Goal: Register for event/course

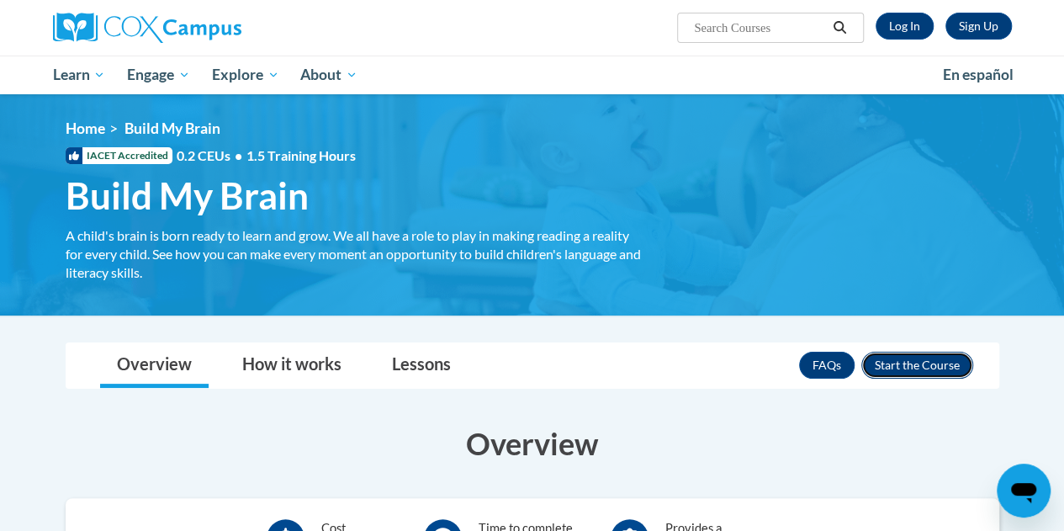
click at [919, 361] on button "Enroll" at bounding box center [917, 365] width 112 height 27
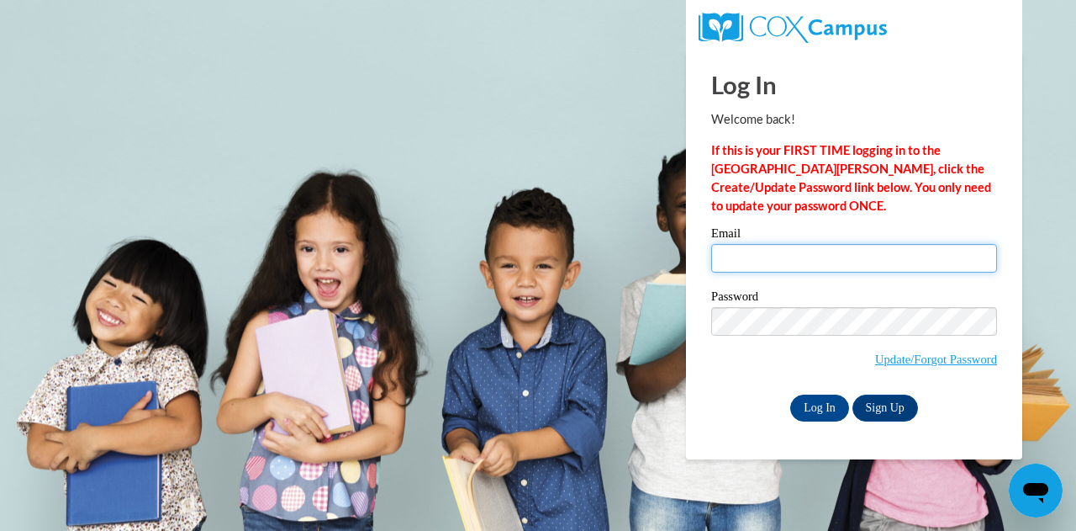
type input "jsolomon22@student.gsu.edu"
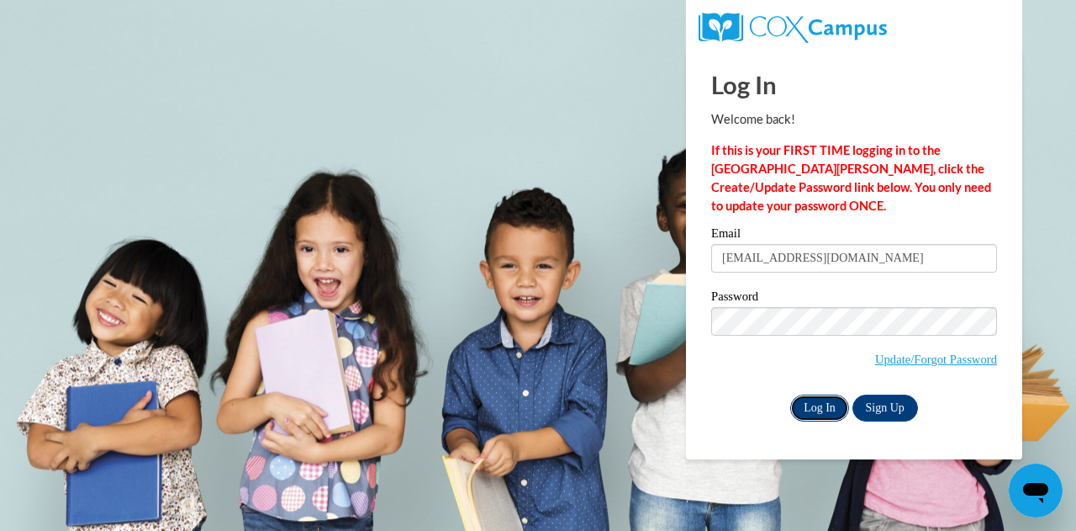
click at [834, 406] on input "Log In" at bounding box center [819, 407] width 59 height 27
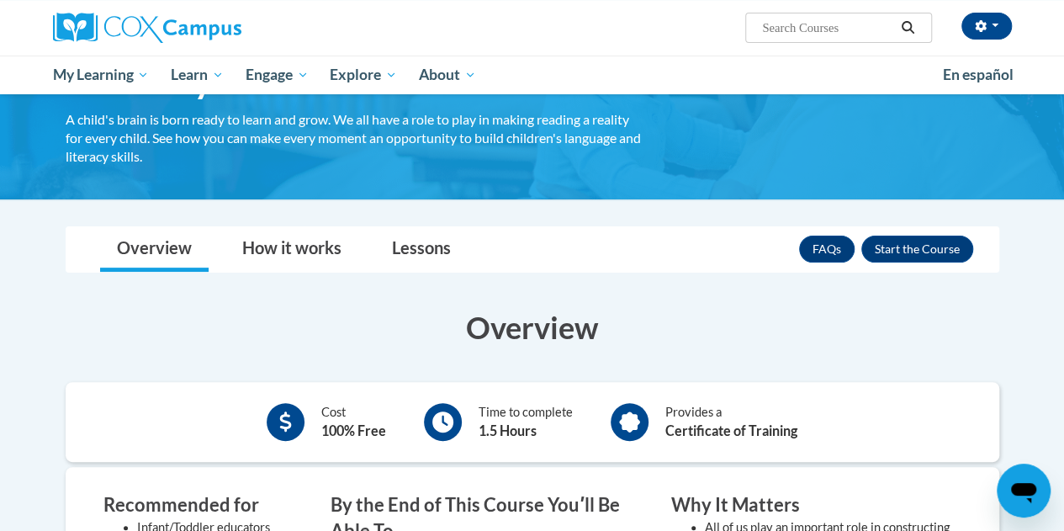
scroll to position [111, 0]
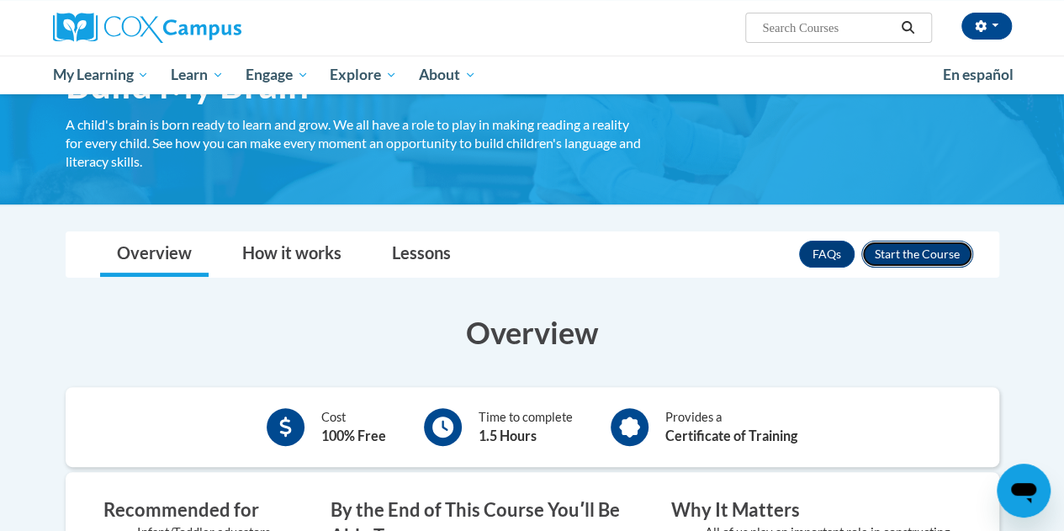
click at [907, 260] on button "Enroll" at bounding box center [917, 254] width 112 height 27
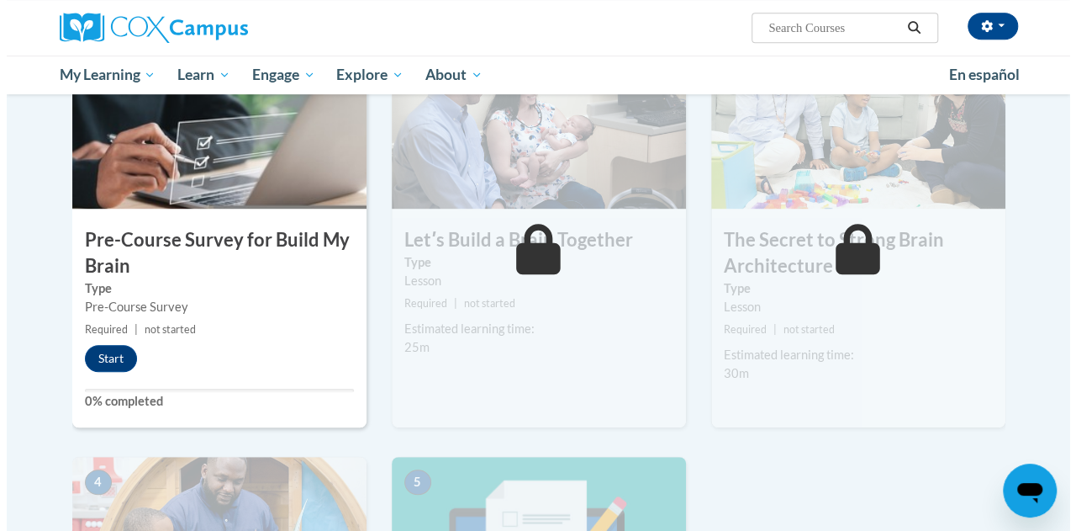
scroll to position [481, 0]
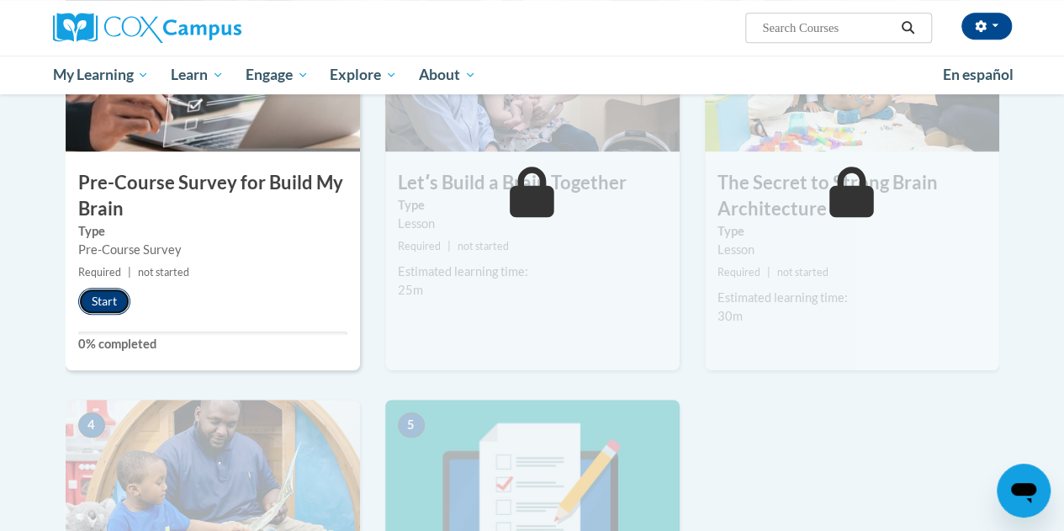
click at [106, 297] on button "Start" at bounding box center [104, 301] width 52 height 27
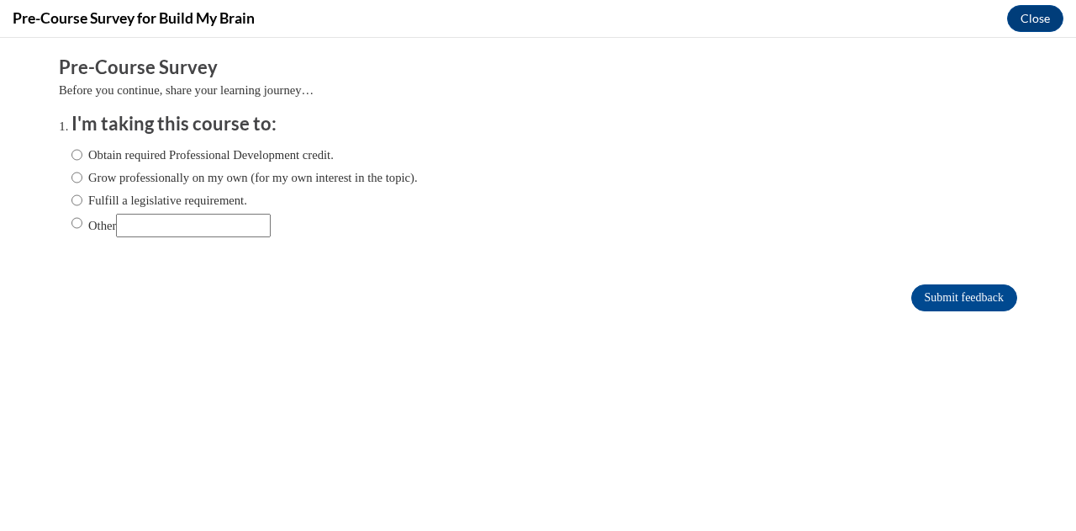
scroll to position [0, 0]
click at [912, 290] on input "Submit feedback" at bounding box center [965, 297] width 106 height 27
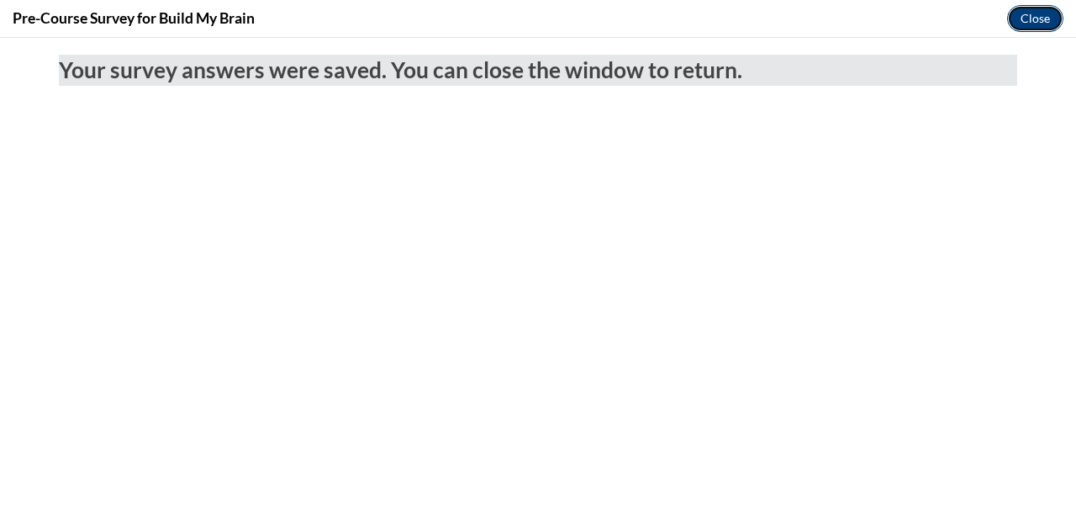
click at [1051, 11] on button "Close" at bounding box center [1035, 18] width 56 height 27
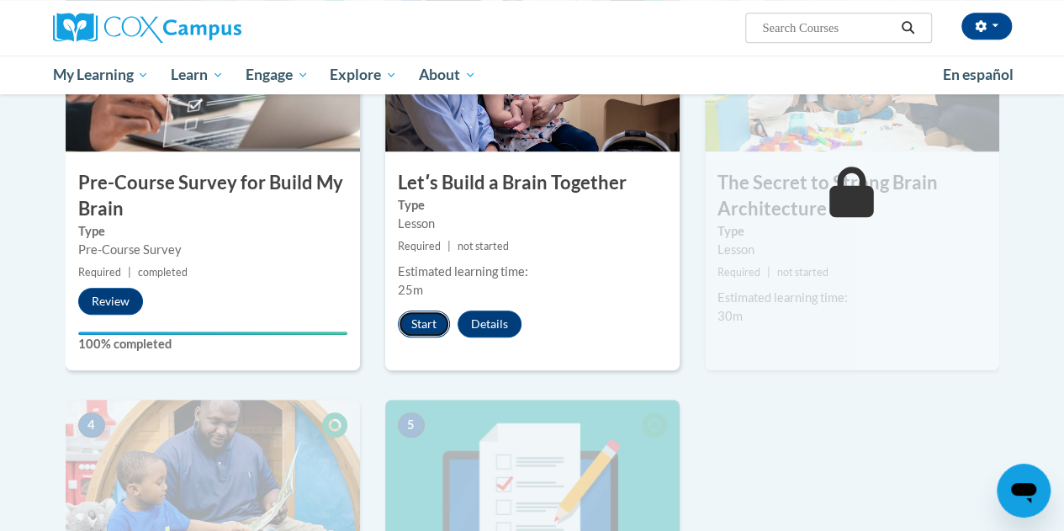
click at [422, 324] on button "Start" at bounding box center [424, 323] width 52 height 27
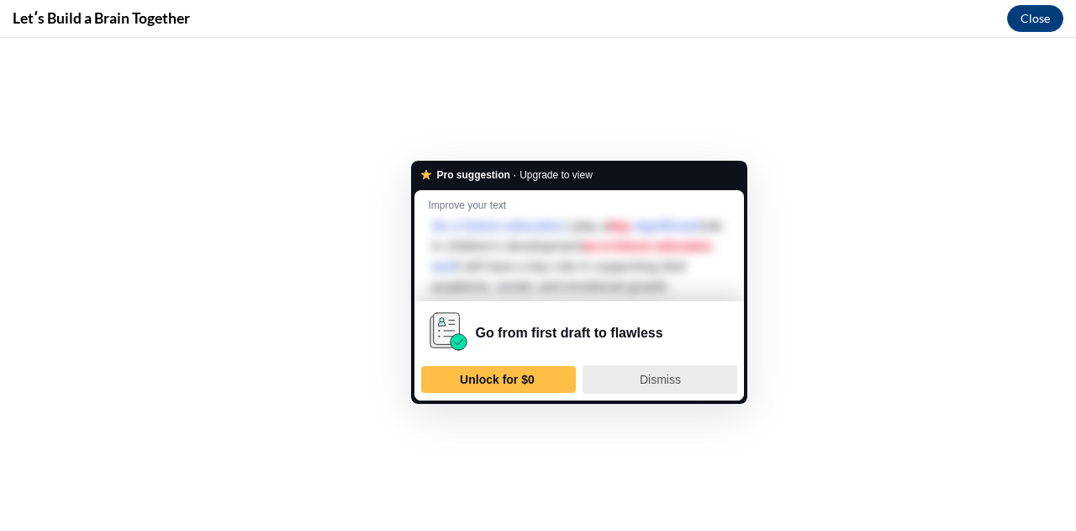
click at [651, 386] on span "Dismiss" at bounding box center [660, 379] width 41 height 13
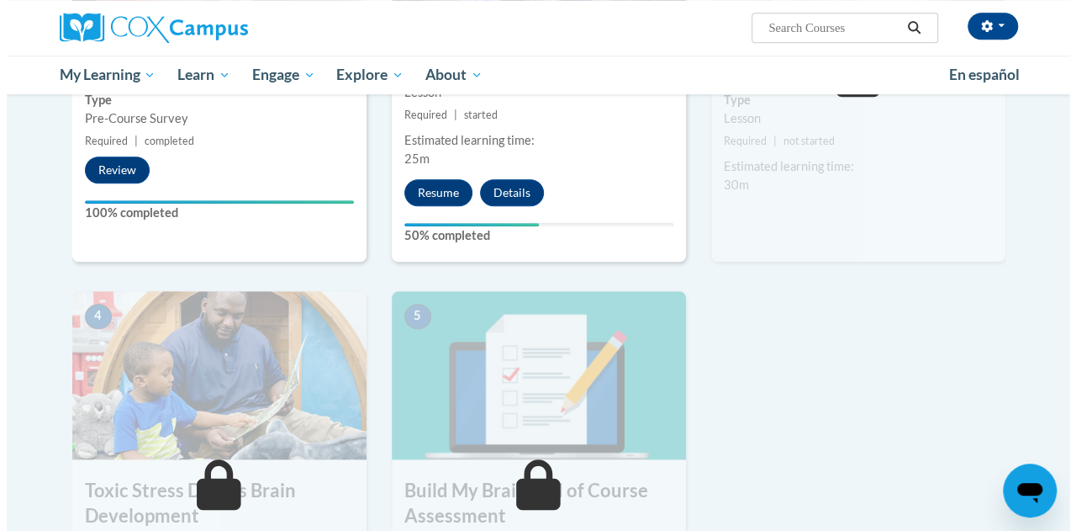
scroll to position [371, 0]
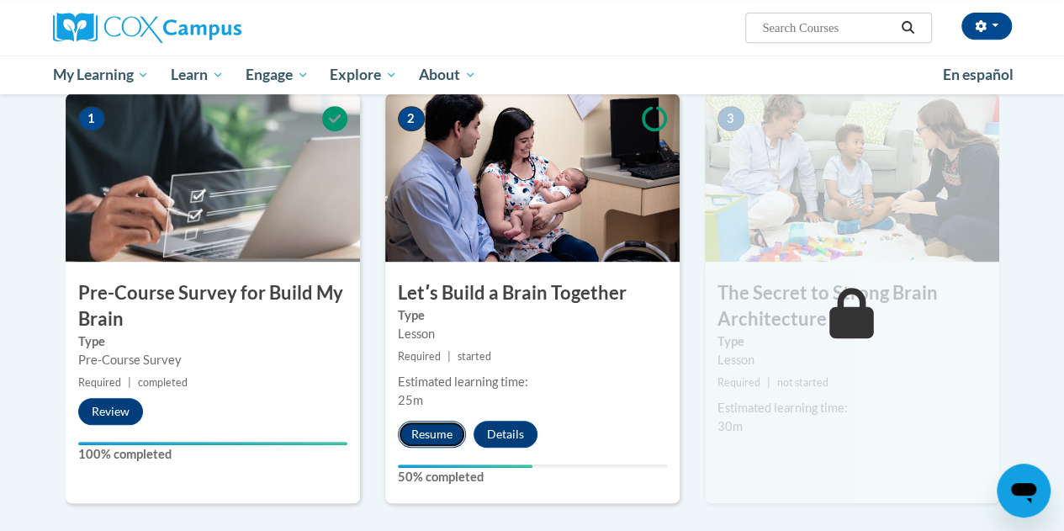
click at [439, 430] on button "Resume" at bounding box center [432, 433] width 68 height 27
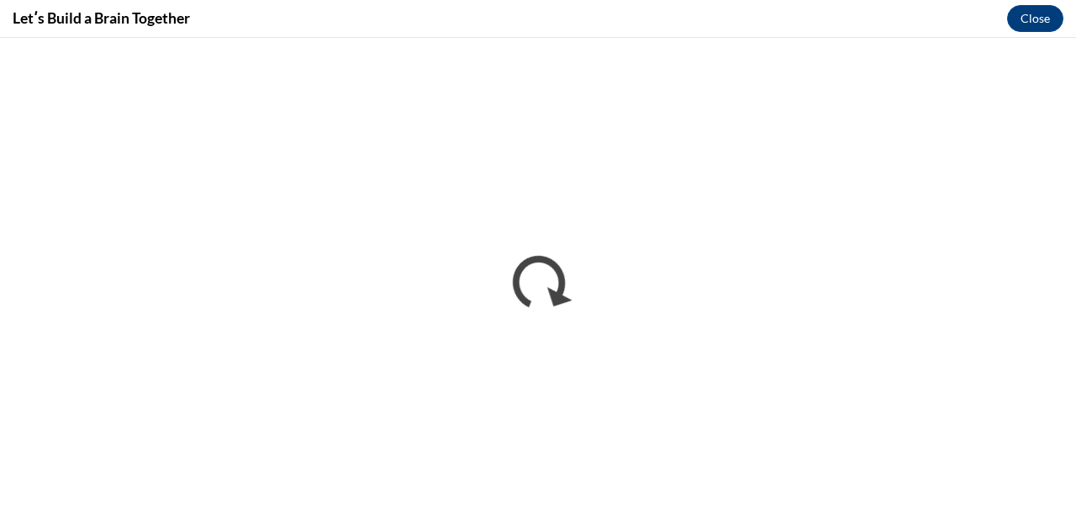
scroll to position [0, 0]
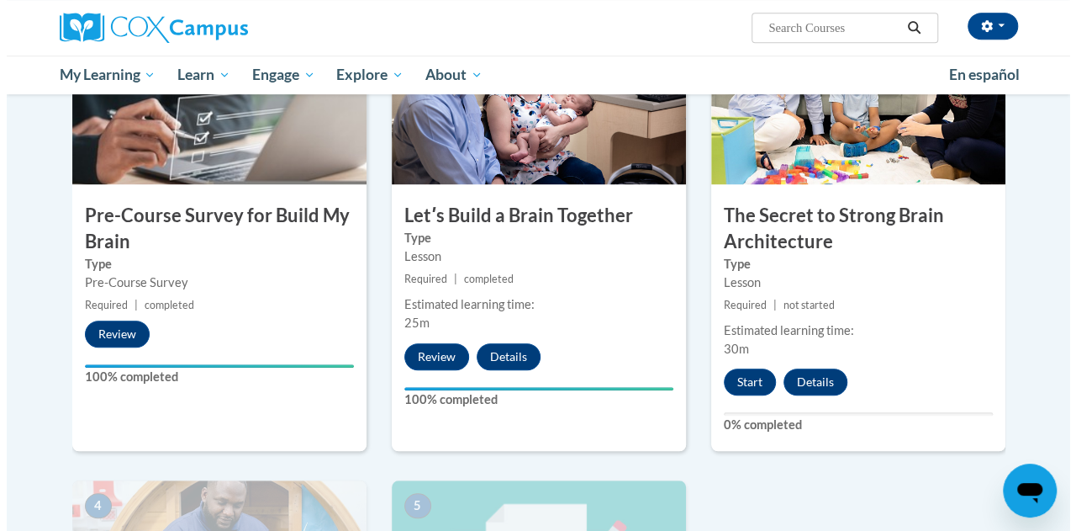
scroll to position [449, 0]
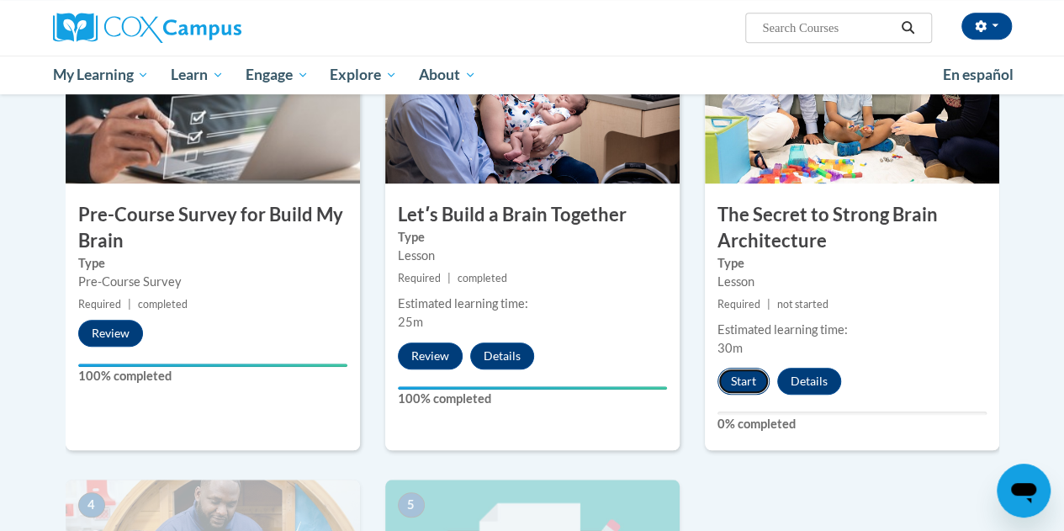
click at [752, 367] on button "Start" at bounding box center [743, 380] width 52 height 27
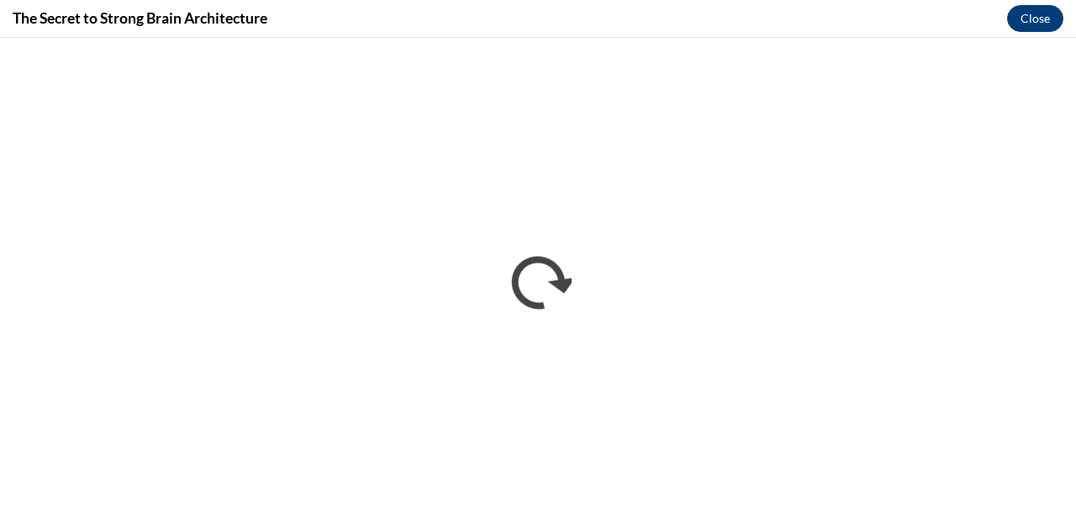
scroll to position [0, 0]
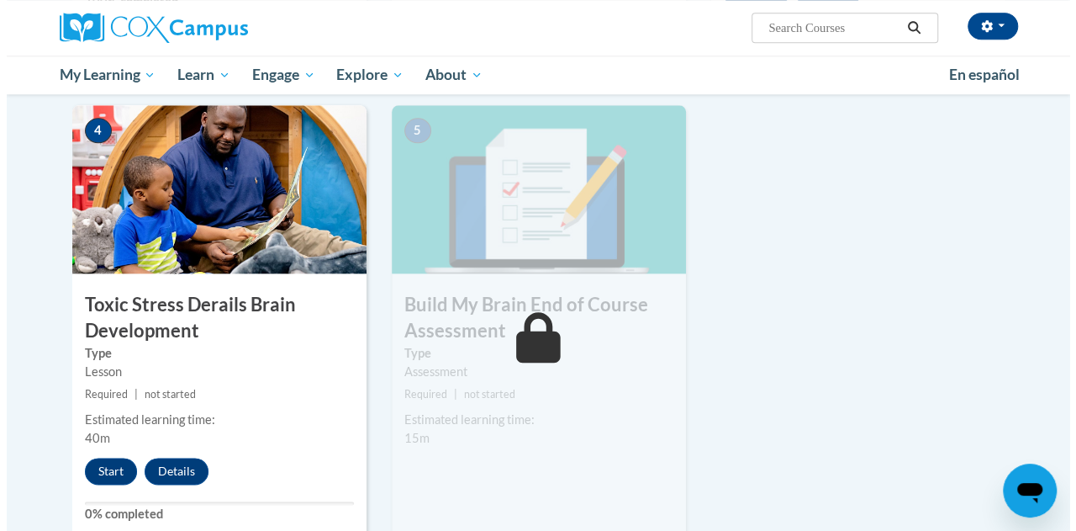
scroll to position [826, 0]
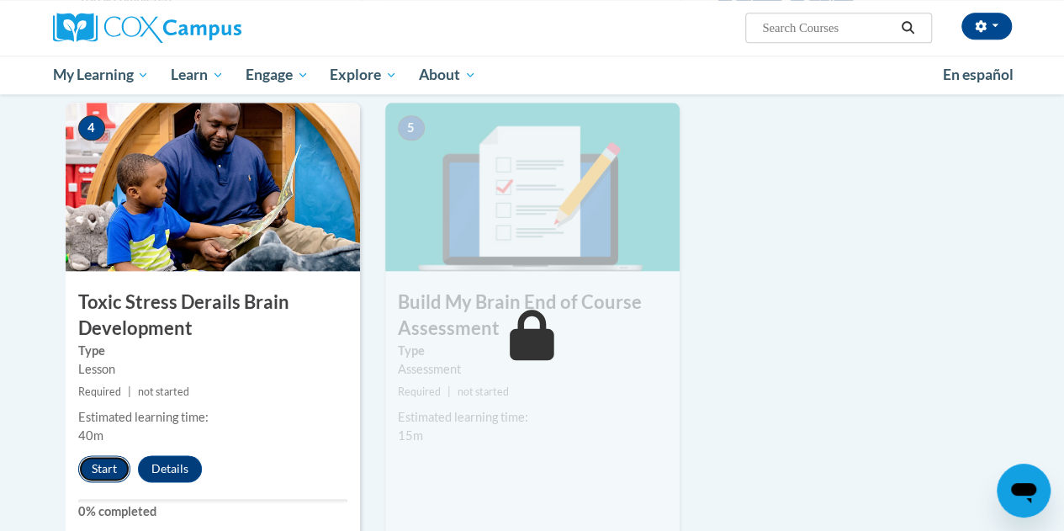
click at [103, 475] on button "Start" at bounding box center [104, 468] width 52 height 27
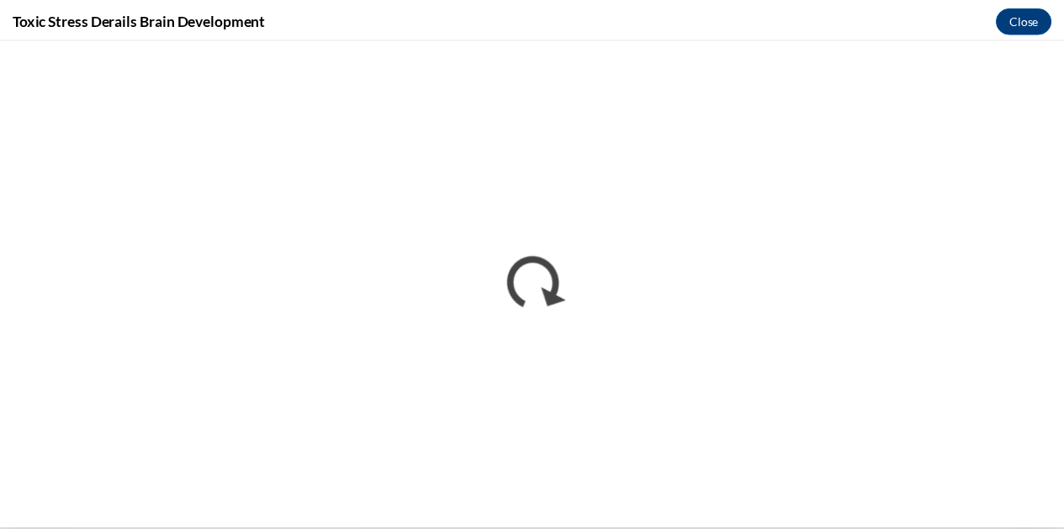
scroll to position [0, 0]
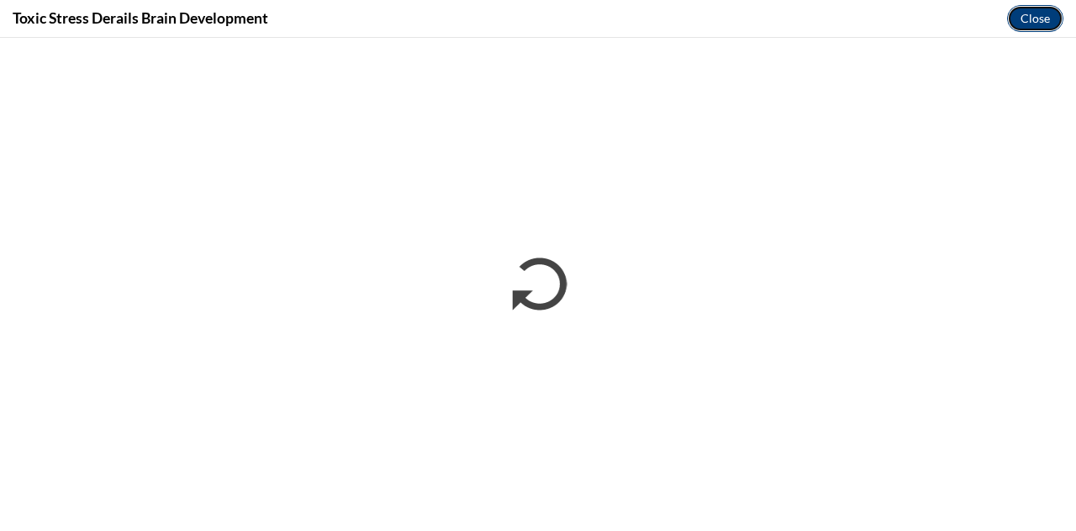
click at [1049, 15] on button "Close" at bounding box center [1035, 18] width 56 height 27
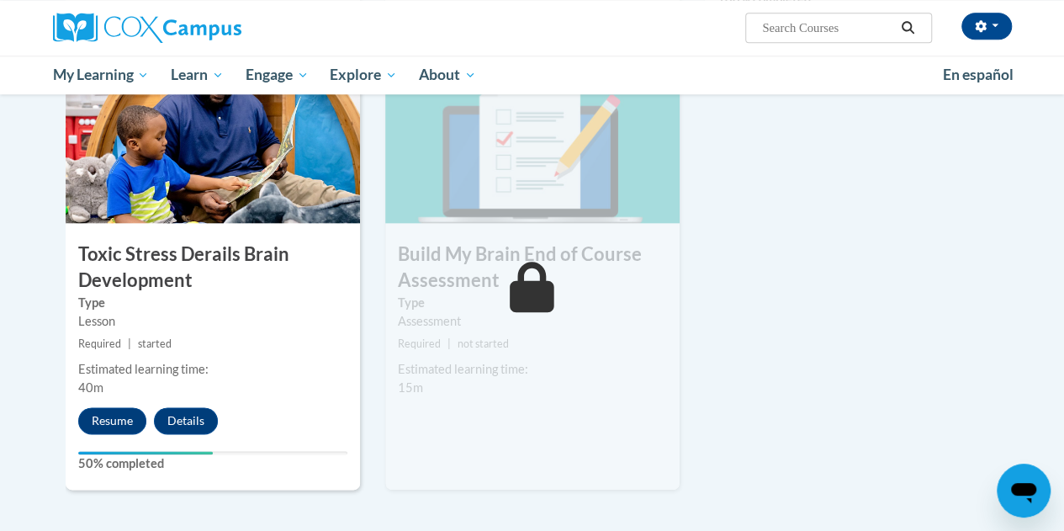
scroll to position [875, 0]
